Goal: Use online tool/utility: Utilize a website feature to perform a specific function

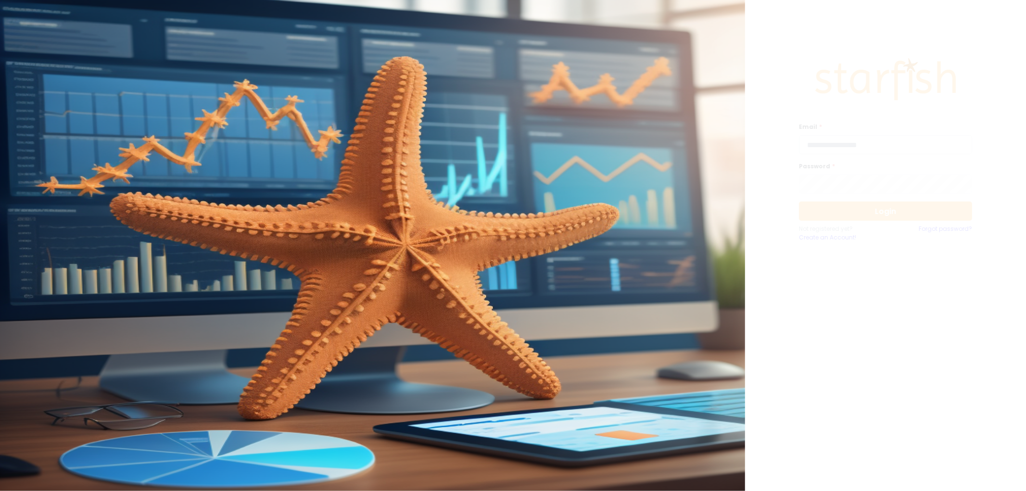
click at [854, 147] on input "email" at bounding box center [885, 144] width 173 height 19
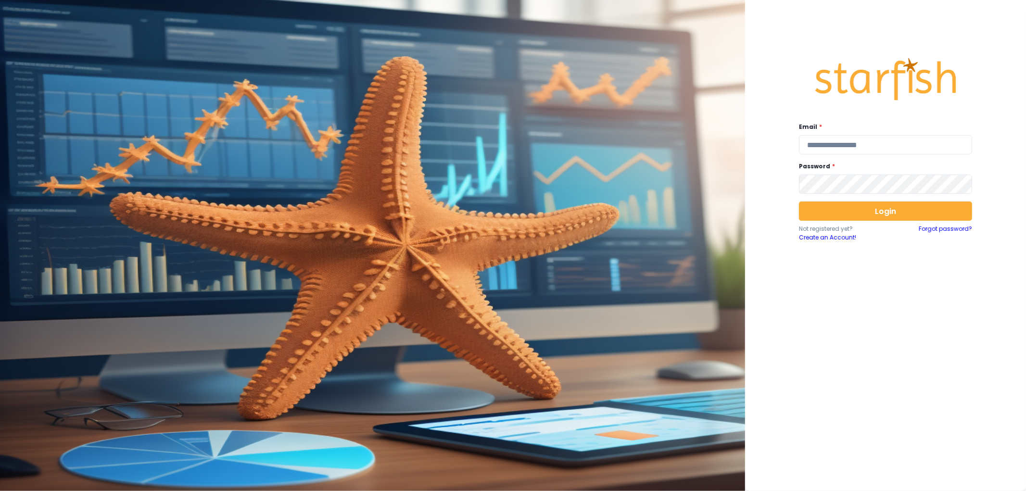
type input "**********"
click at [867, 214] on button "Login" at bounding box center [885, 210] width 173 height 19
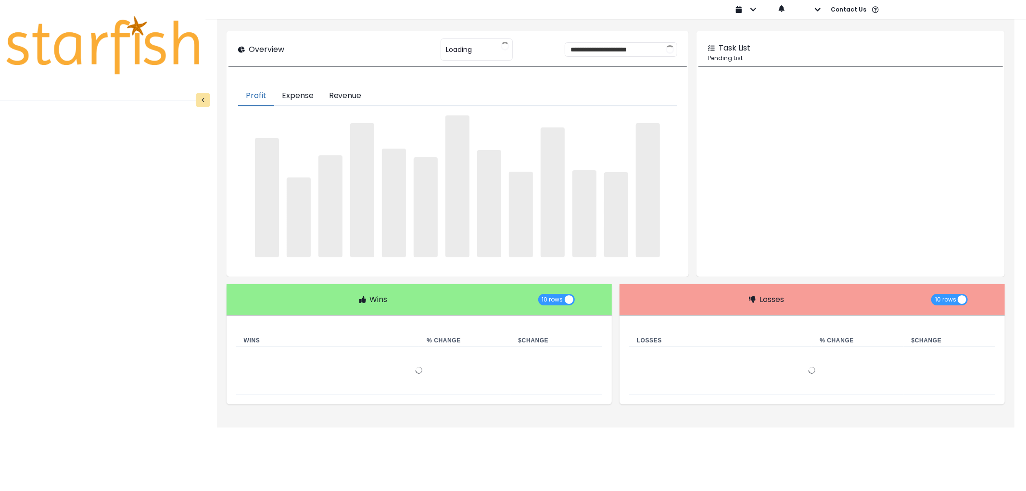
type input "********"
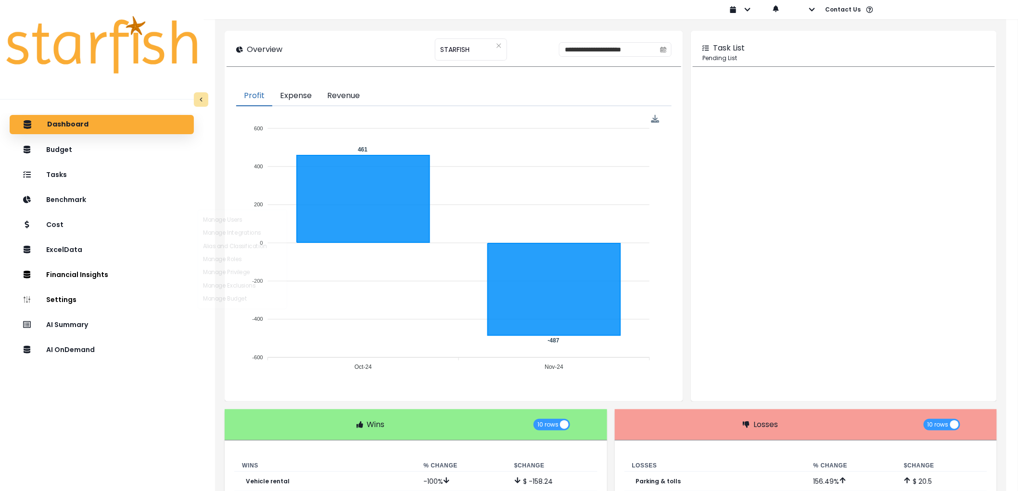
click at [69, 335] on div "Dashboard Budget Tasks Benchmark Cost ExcelData Financial Insights Location Ana…" at bounding box center [101, 322] width 203 height 419
click at [71, 331] on div "AI Summary" at bounding box center [101, 324] width 169 height 20
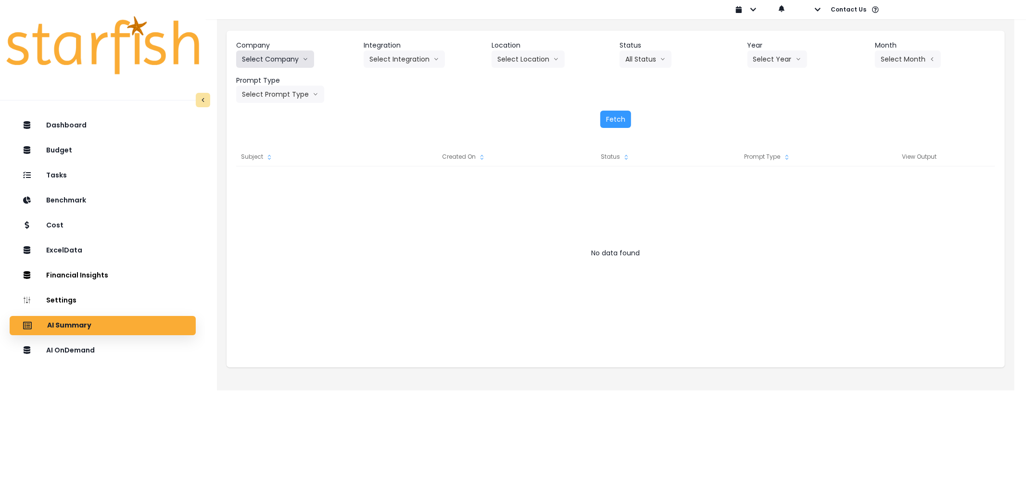
click at [300, 56] on button "Select Company" at bounding box center [275, 58] width 78 height 17
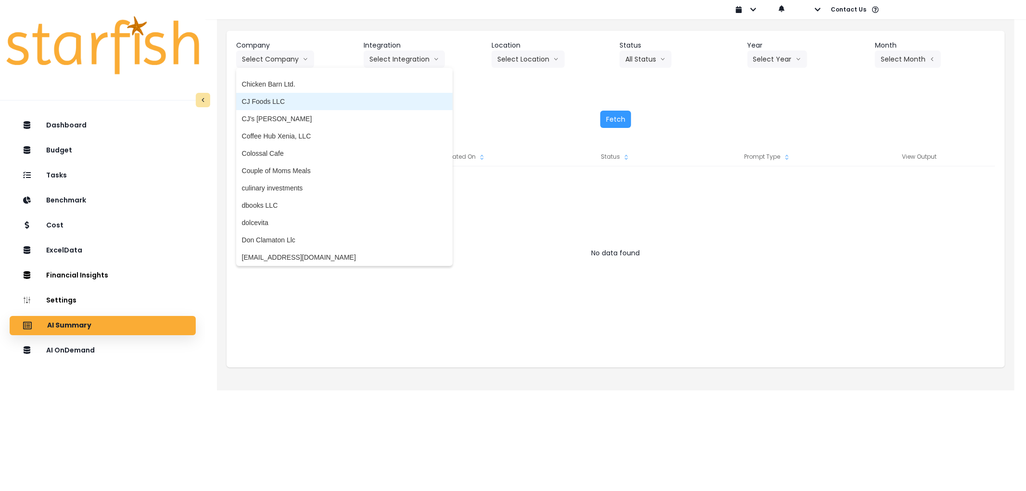
scroll to position [588, 0]
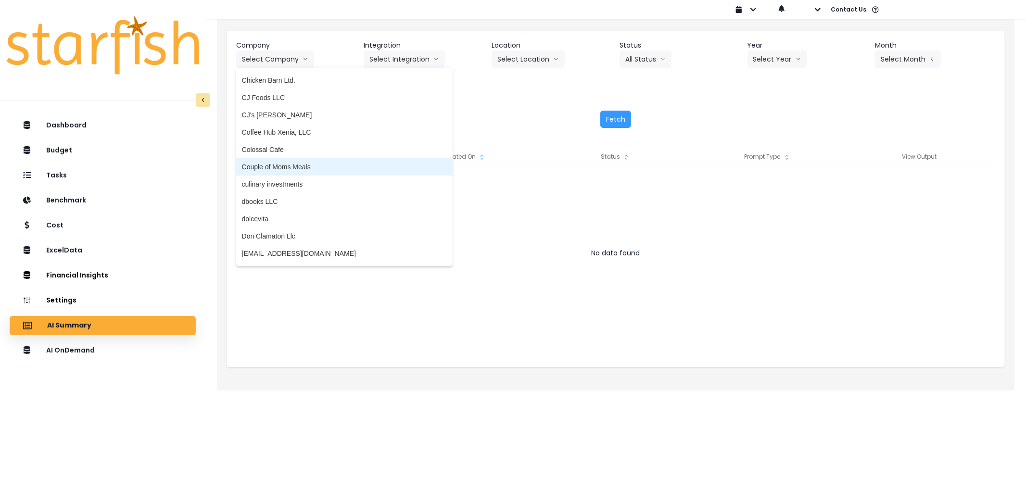
click at [298, 164] on span "Couple of Moms Meals" at bounding box center [344, 167] width 205 height 10
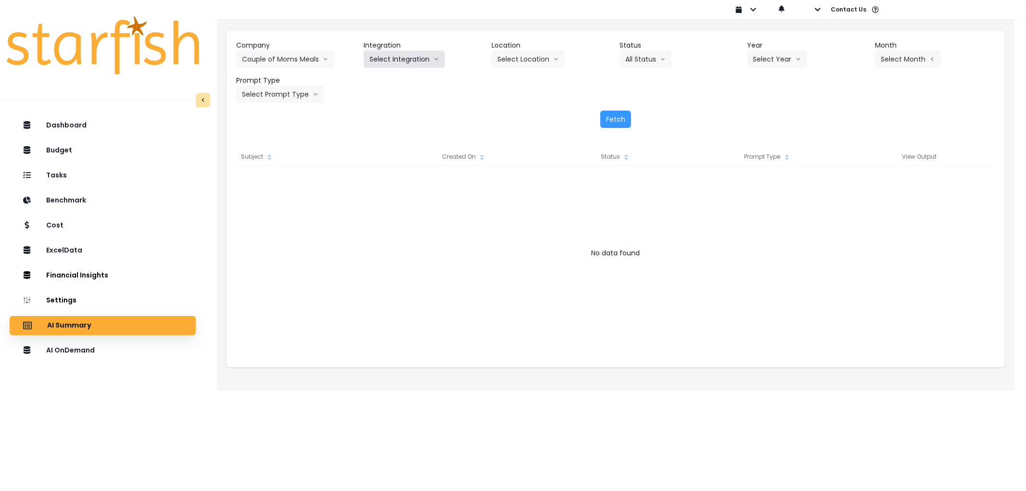
drag, startPoint x: 419, startPoint y: 55, endPoint x: 419, endPoint y: 63, distance: 8.2
click at [419, 63] on button "Select Integration" at bounding box center [404, 58] width 81 height 17
click at [397, 80] on span "Quickbooks" at bounding box center [386, 80] width 35 height 10
click at [768, 55] on button "Select Year" at bounding box center [777, 58] width 60 height 17
click at [762, 64] on button "Select Year" at bounding box center [777, 58] width 60 height 17
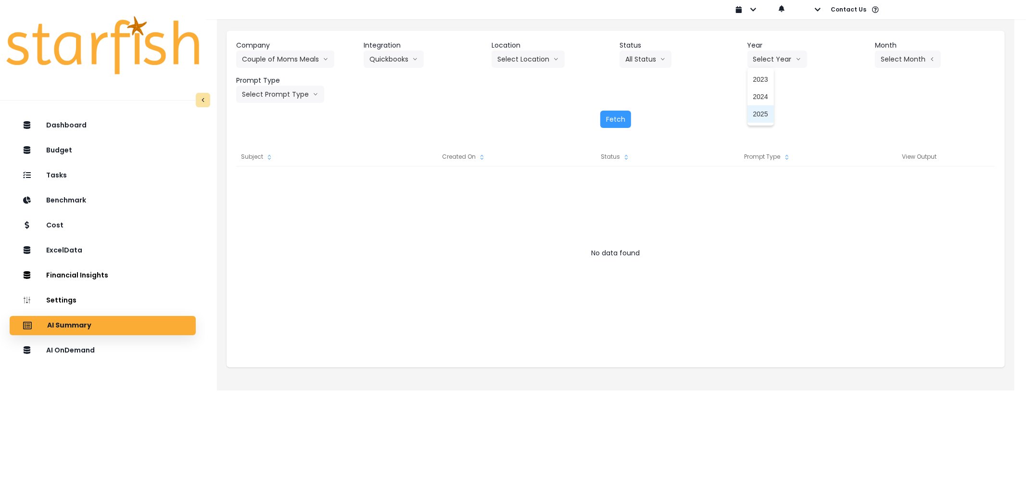
click at [767, 108] on li "2025" at bounding box center [760, 113] width 26 height 17
click at [526, 56] on button "Select Location" at bounding box center [527, 58] width 73 height 17
click at [897, 63] on button "Select Month" at bounding box center [908, 58] width 66 height 17
click at [889, 62] on button "Select Month" at bounding box center [908, 58] width 66 height 17
click at [850, 188] on span "Aug" at bounding box center [859, 183] width 19 height 10
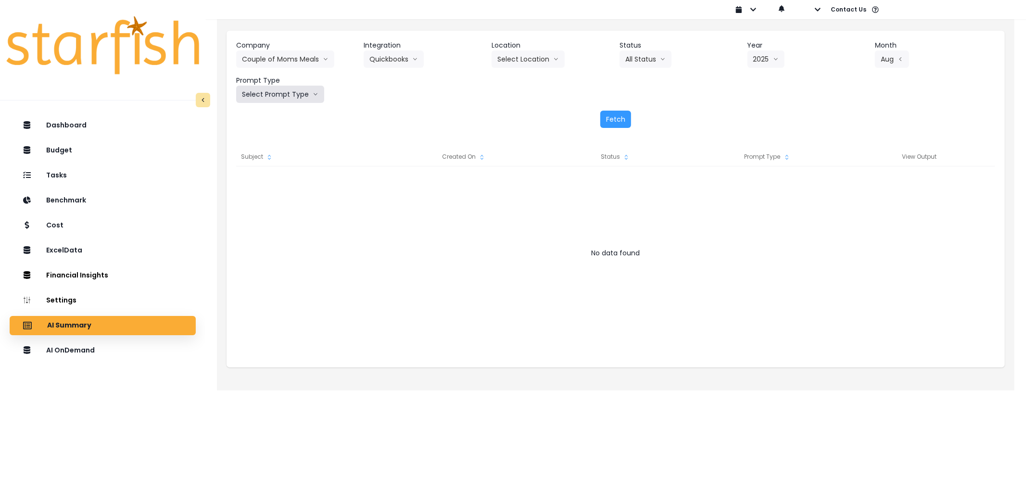
click at [287, 95] on button "Select Prompt Type" at bounding box center [280, 94] width 88 height 17
click at [261, 160] on li "Error Task" at bounding box center [269, 166] width 66 height 17
drag, startPoint x: 622, startPoint y: 121, endPoint x: 626, endPoint y: 113, distance: 8.0
click at [622, 120] on button "Fetch" at bounding box center [615, 119] width 31 height 17
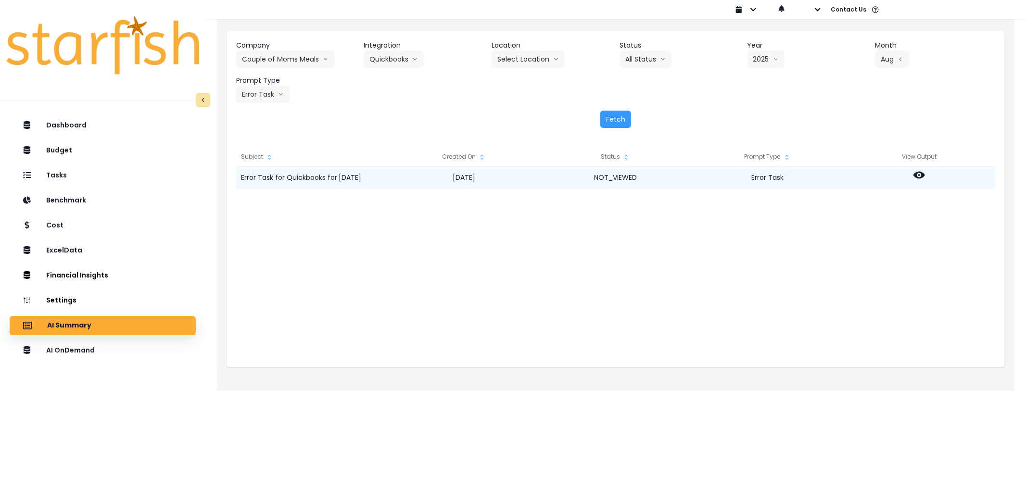
click at [923, 178] on icon at bounding box center [919, 175] width 12 height 12
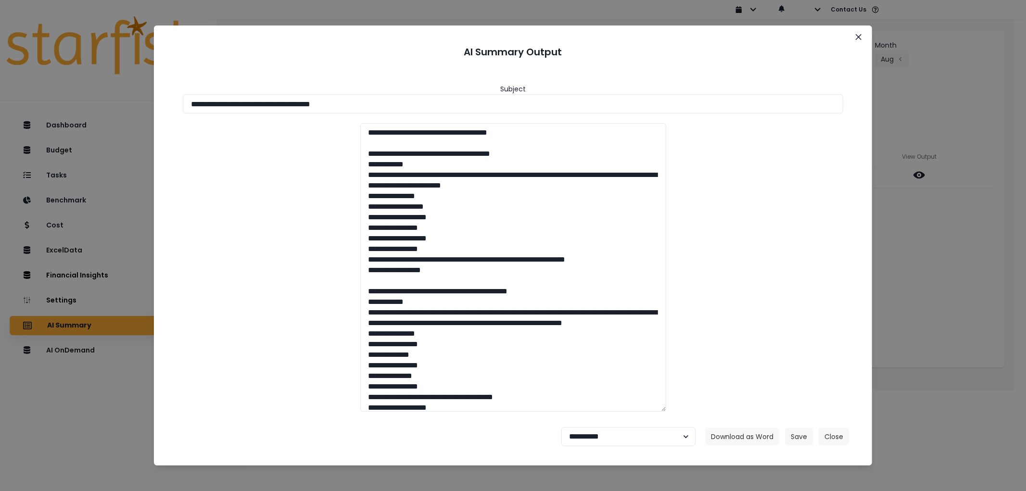
drag, startPoint x: 365, startPoint y: 106, endPoint x: 39, endPoint y: 117, distance: 325.7
click at [39, 117] on div "**********" at bounding box center [513, 245] width 1026 height 491
click at [755, 435] on button "Download as Word" at bounding box center [742, 436] width 74 height 17
click at [619, 434] on select "**********" at bounding box center [628, 436] width 134 height 19
select select "********"
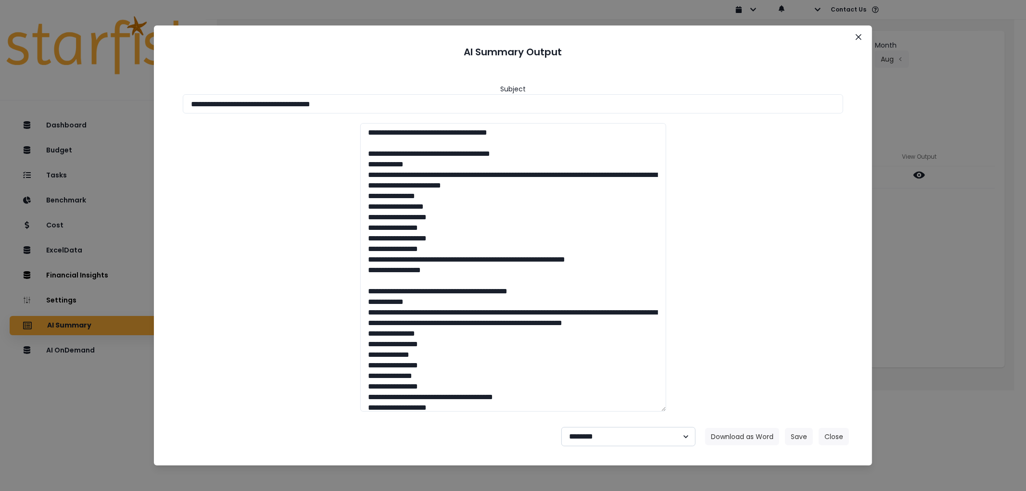
click at [561, 427] on select "**********" at bounding box center [628, 436] width 134 height 19
click at [808, 437] on button "Save" at bounding box center [799, 436] width 28 height 17
